Goal: Information Seeking & Learning: Learn about a topic

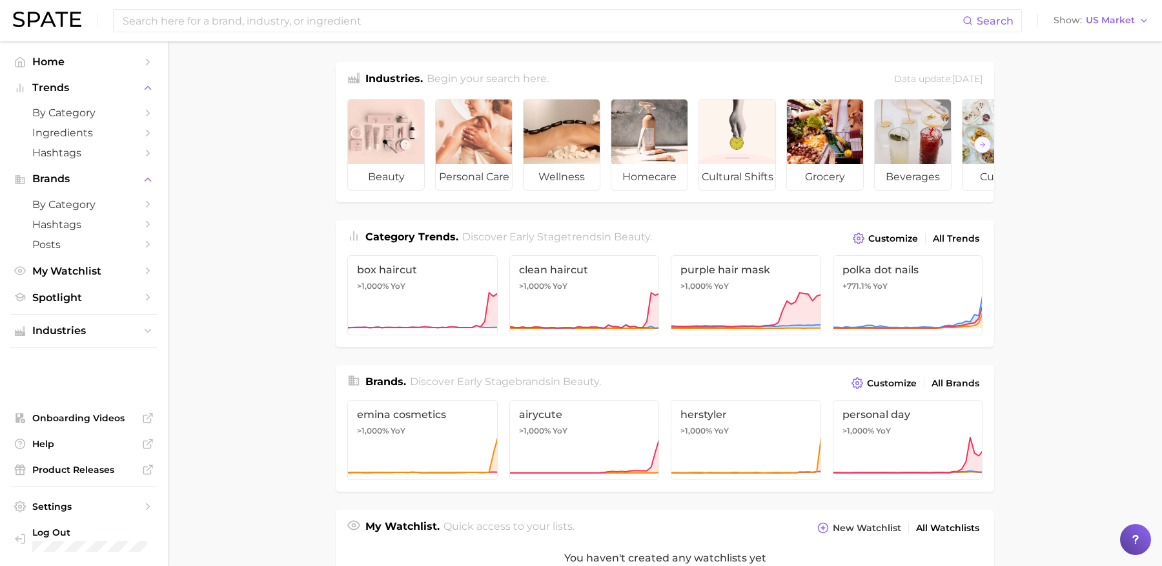
click at [431, 34] on div "Search Show US Market" at bounding box center [581, 20] width 1136 height 41
click at [420, 25] on input at bounding box center [541, 21] width 841 height 22
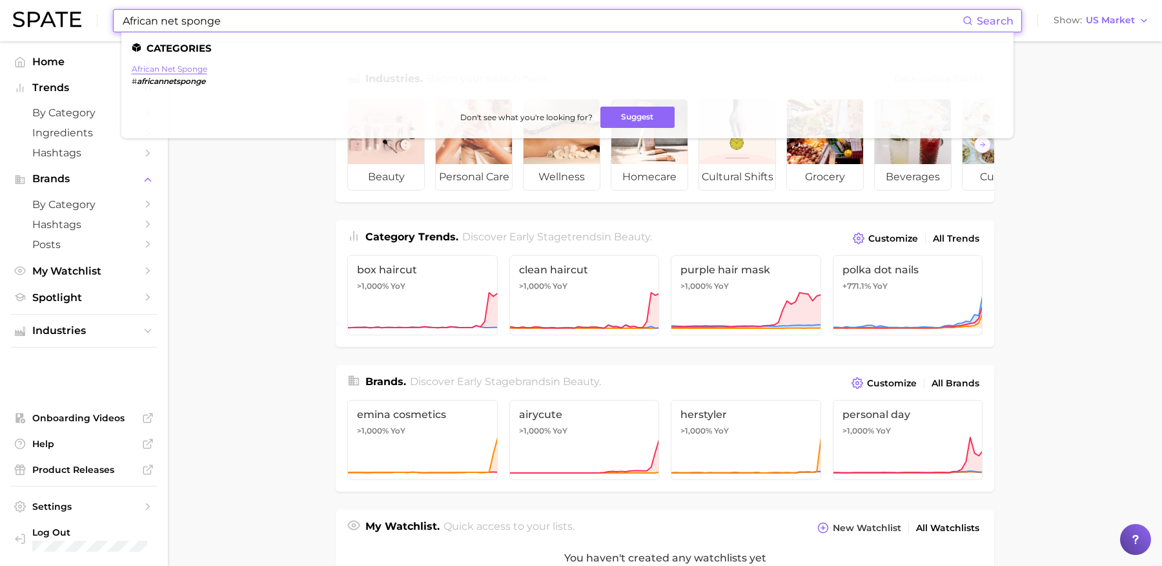
type input "African net sponge"
click at [192, 72] on link "african net sponge" at bounding box center [170, 69] width 76 height 10
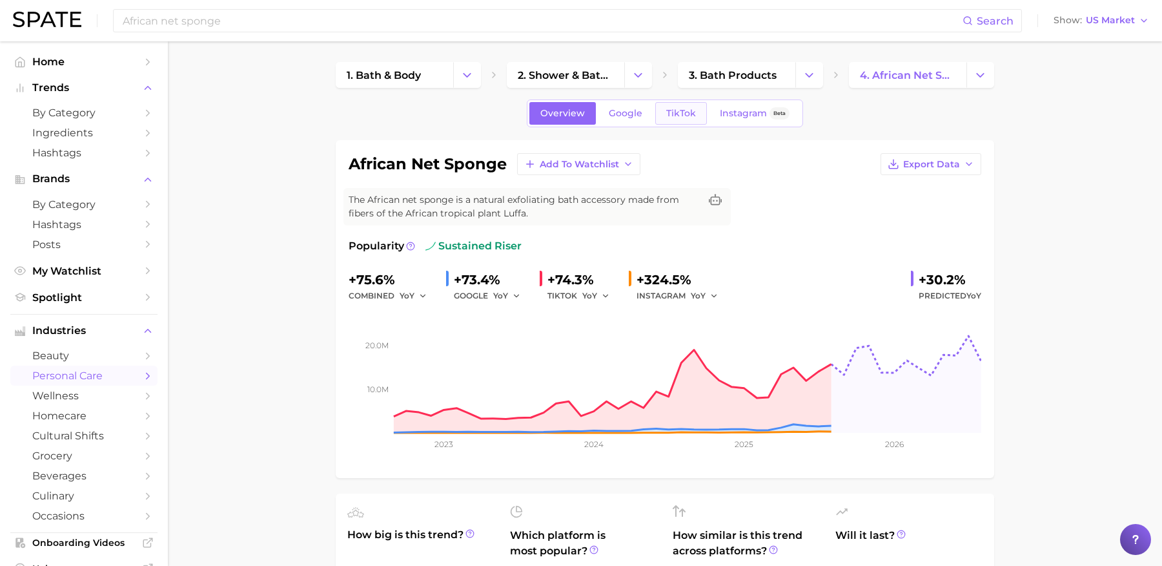
click at [681, 113] on span "TikTok" at bounding box center [681, 113] width 30 height 11
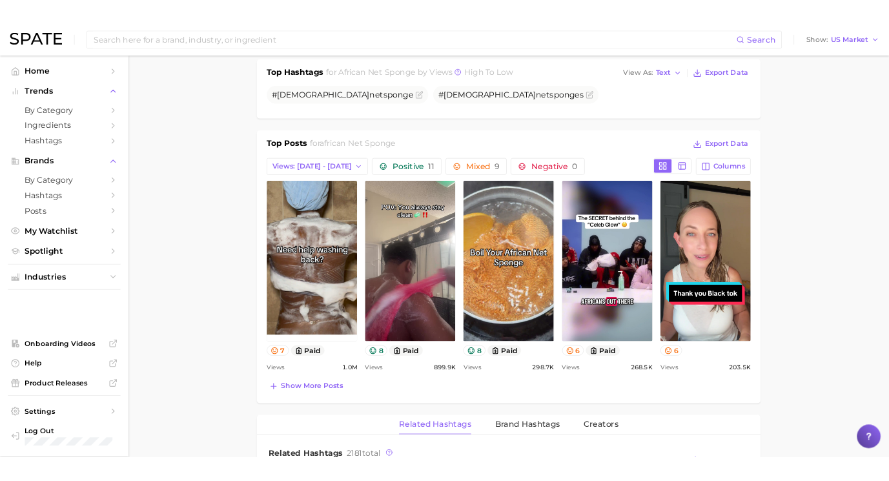
scroll to position [515, 0]
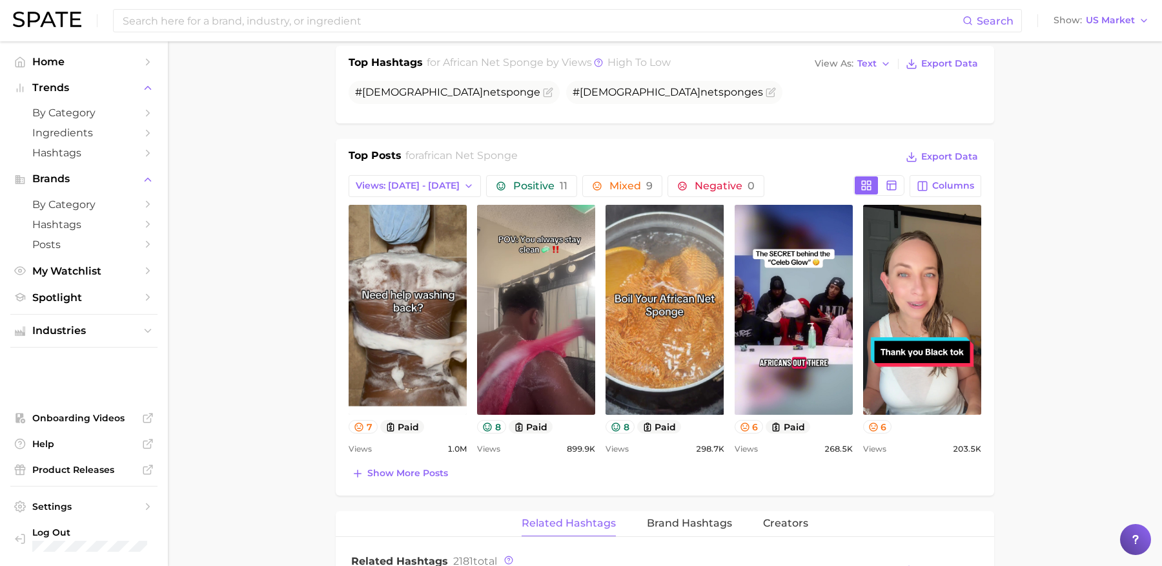
click at [285, 413] on main "1. bath & body 2. shower & bath products 3. bath products 4. african net sponge…" at bounding box center [665, 424] width 994 height 1796
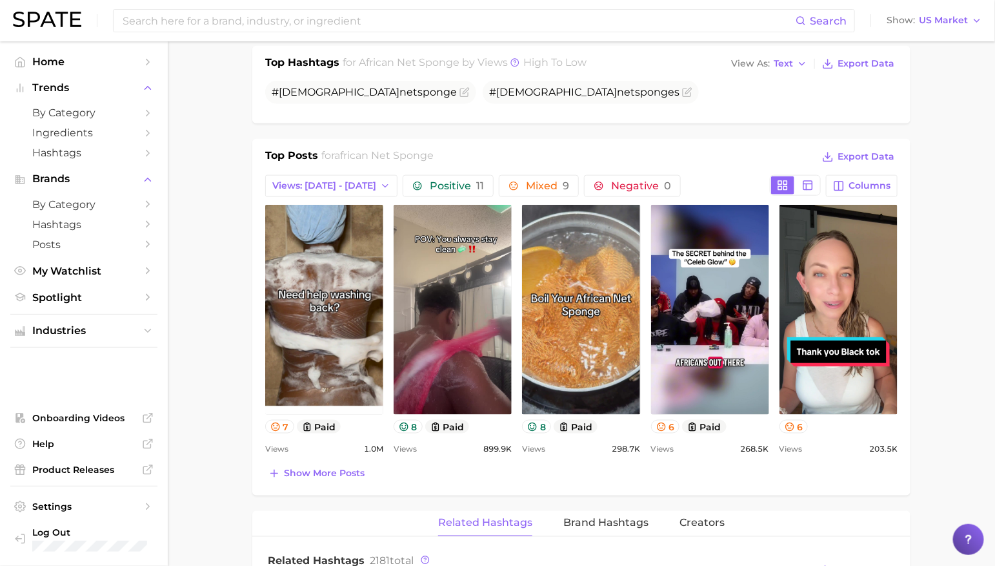
click at [201, 140] on main "1. bath & body 2. shower & bath products 3. bath products 4. african net sponge…" at bounding box center [582, 424] width 828 height 1796
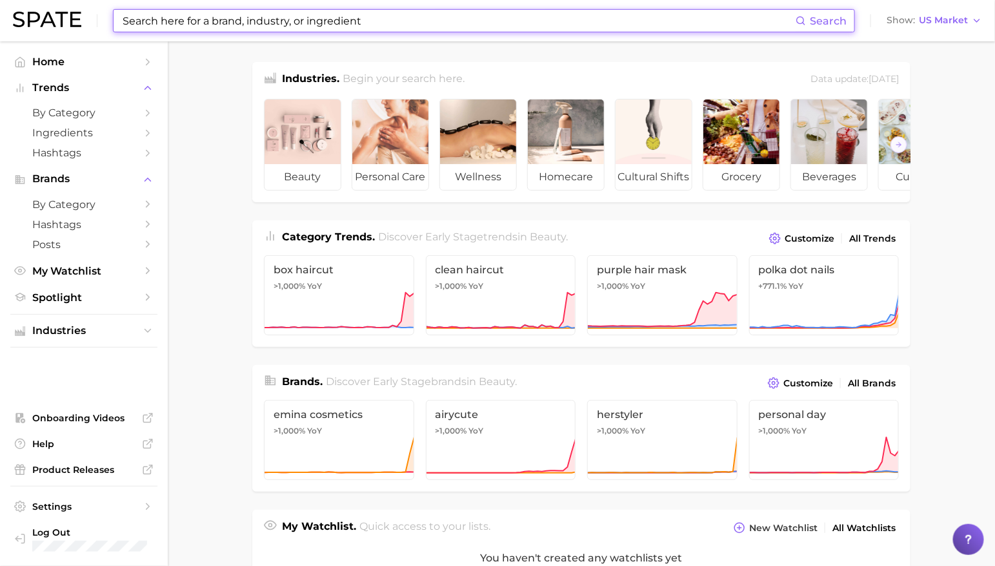
click at [433, 26] on input at bounding box center [458, 21] width 675 height 22
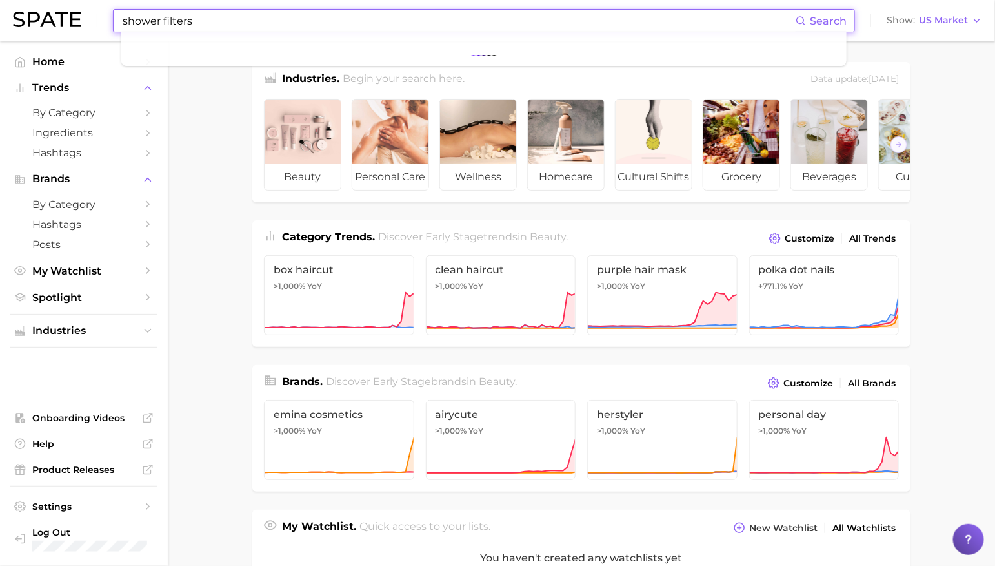
type input "shower filters"
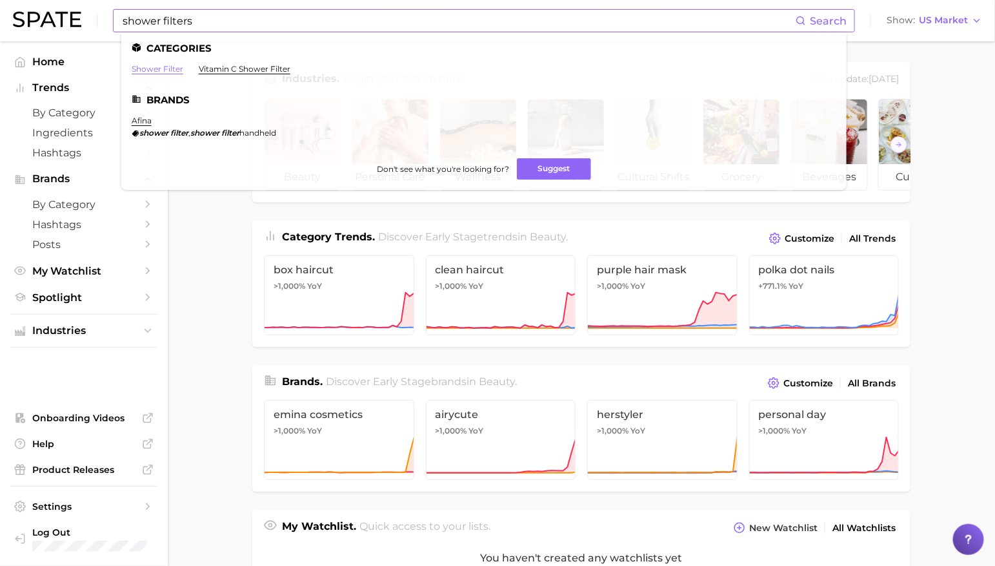
click at [179, 70] on link "shower filter" at bounding box center [158, 69] width 52 height 10
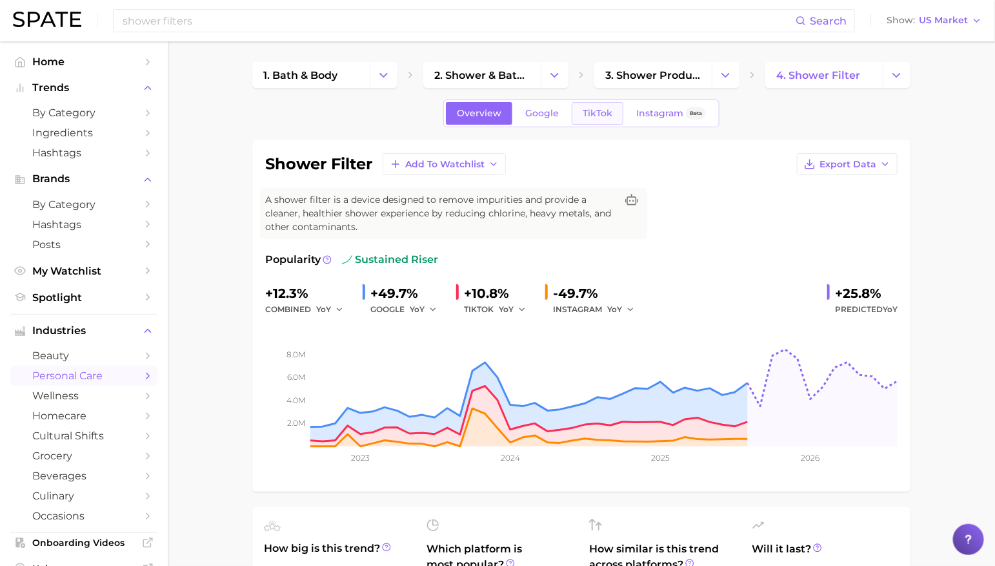
click at [596, 110] on span "TikTok" at bounding box center [598, 113] width 30 height 11
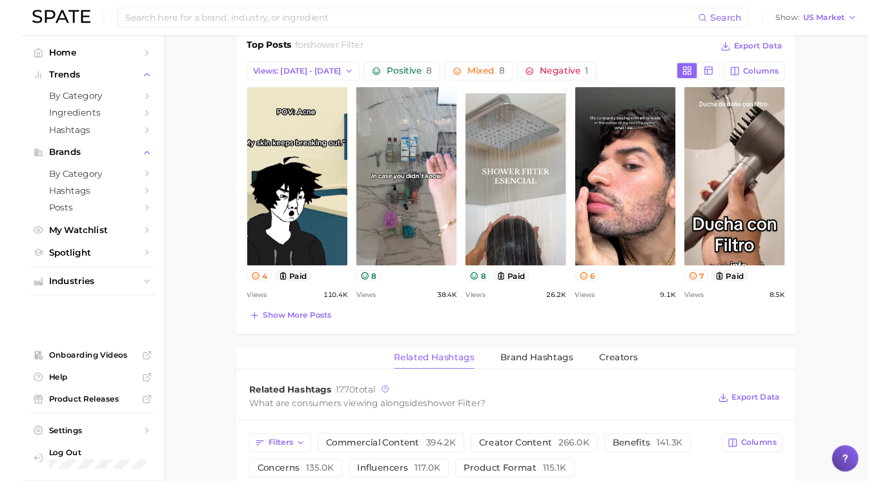
scroll to position [633, 0]
